Goal: Subscribe to service/newsletter

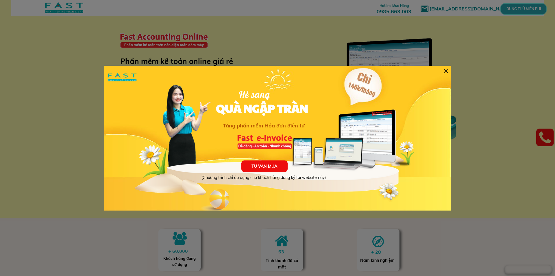
click at [448, 69] on div at bounding box center [445, 71] width 5 height 5
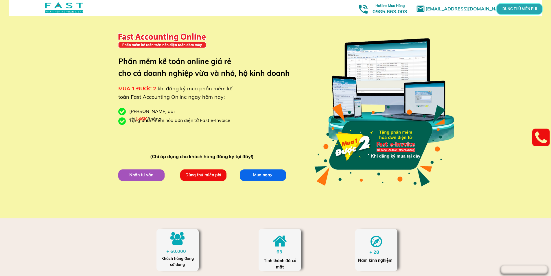
click at [198, 178] on p "Dùng thử miễn phí" at bounding box center [203, 175] width 47 height 12
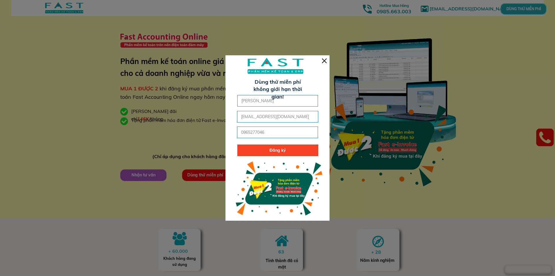
click at [271, 151] on p "Đăng ký" at bounding box center [277, 150] width 81 height 12
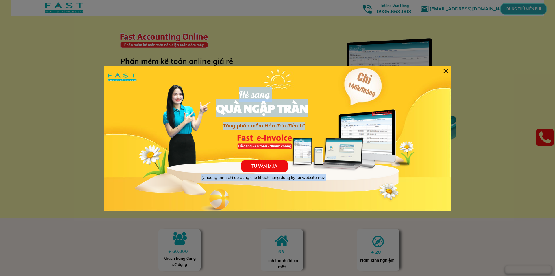
click at [443, 71] on div "TƯ VẤN MUA (Chương trình chỉ áp dụng cho khách hàng đăng ký tại website này) Hè…" at bounding box center [277, 138] width 347 height 145
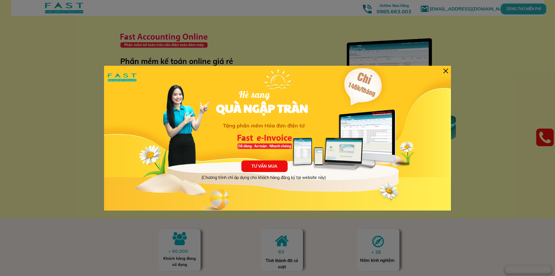
click at [446, 72] on div at bounding box center [445, 71] width 5 height 5
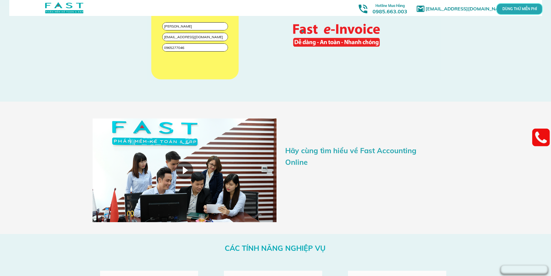
scroll to position [838, 0]
